Goal: Information Seeking & Learning: Find specific fact

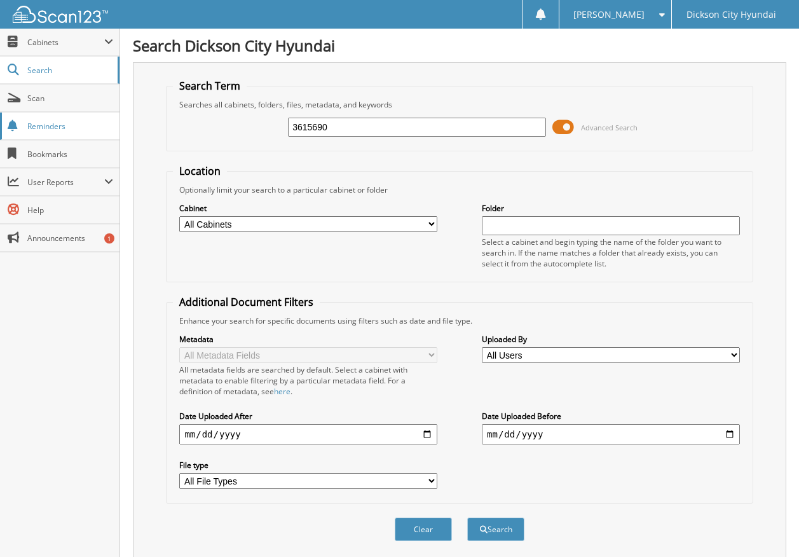
drag, startPoint x: 368, startPoint y: 133, endPoint x: 107, endPoint y: 134, distance: 261.2
click at [107, 134] on body "launi p. Settings Logout Dickson City Hyundai Close Cabinets My Company Email A…" at bounding box center [399, 404] width 799 height 809
type input "682981"
click at [467, 517] on button "Search" at bounding box center [495, 529] width 57 height 24
click at [0, 412] on html "[PERSON_NAME] Settings Logout [GEOGRAPHIC_DATA] Hyundai Close Cabinets My Compa…" at bounding box center [399, 459] width 799 height 919
